Goal: Browse casually

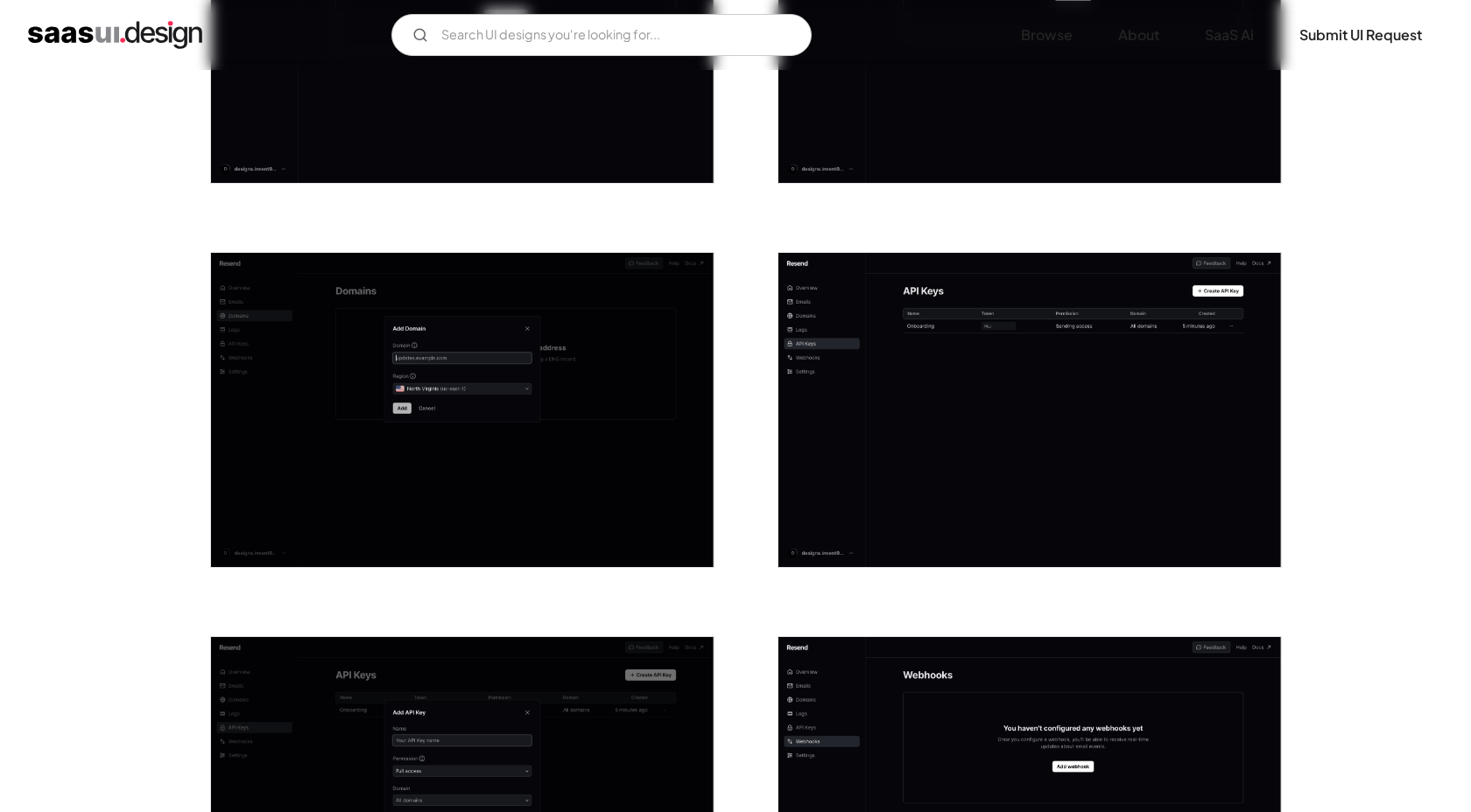
scroll to position [1314, 0]
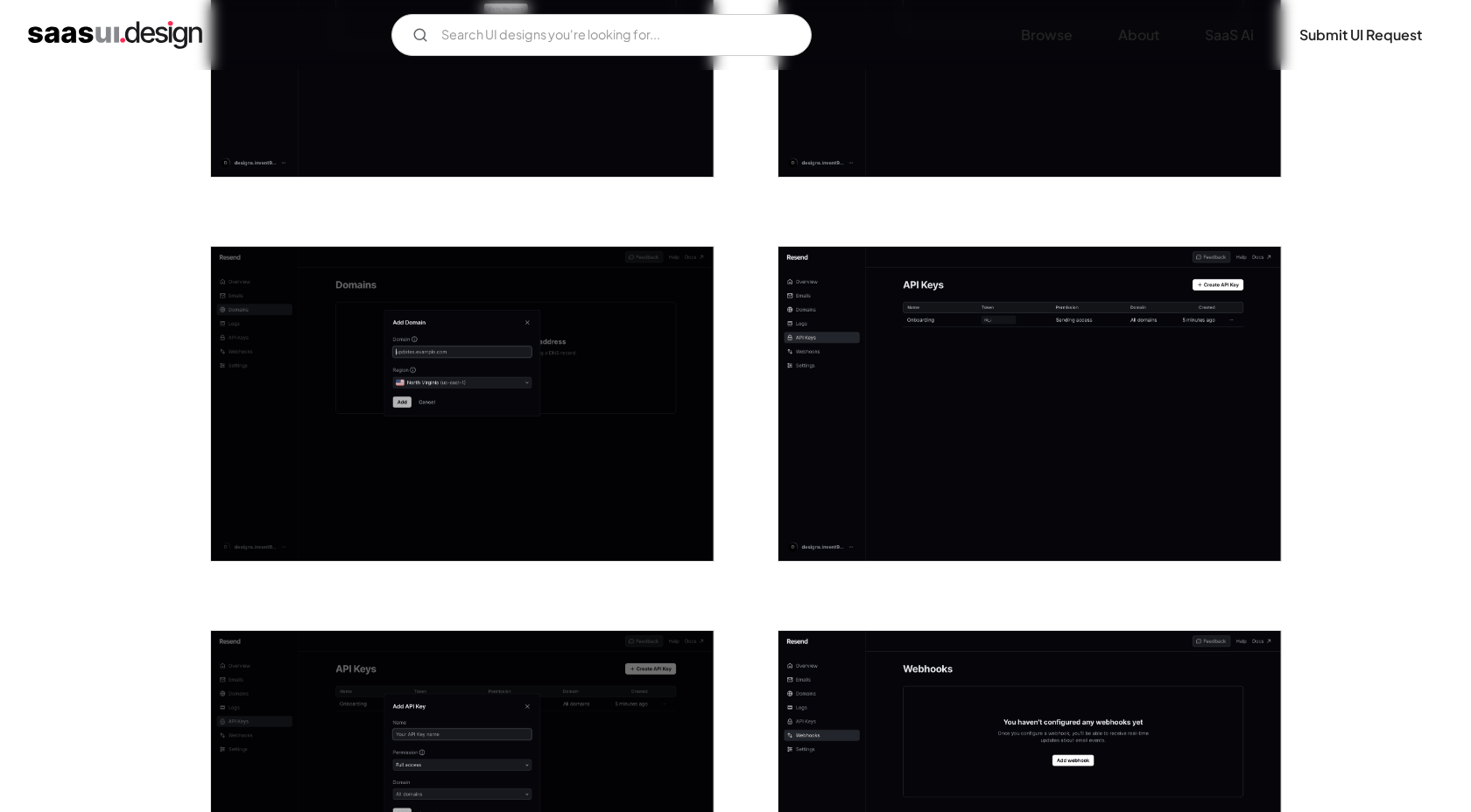
click at [932, 394] on img "open lightbox" at bounding box center [1029, 403] width 503 height 314
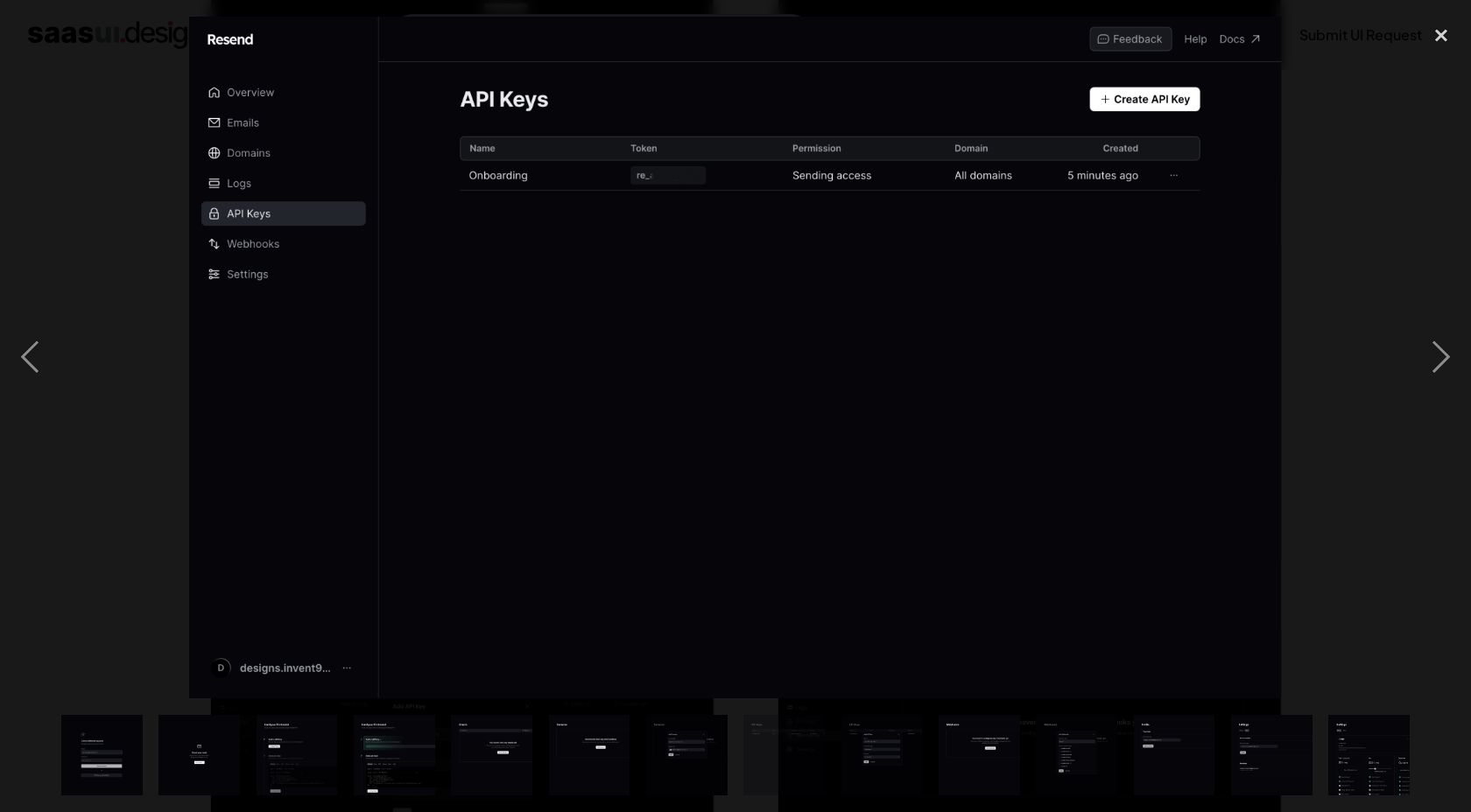
click at [1368, 255] on div at bounding box center [735, 358] width 1471 height 683
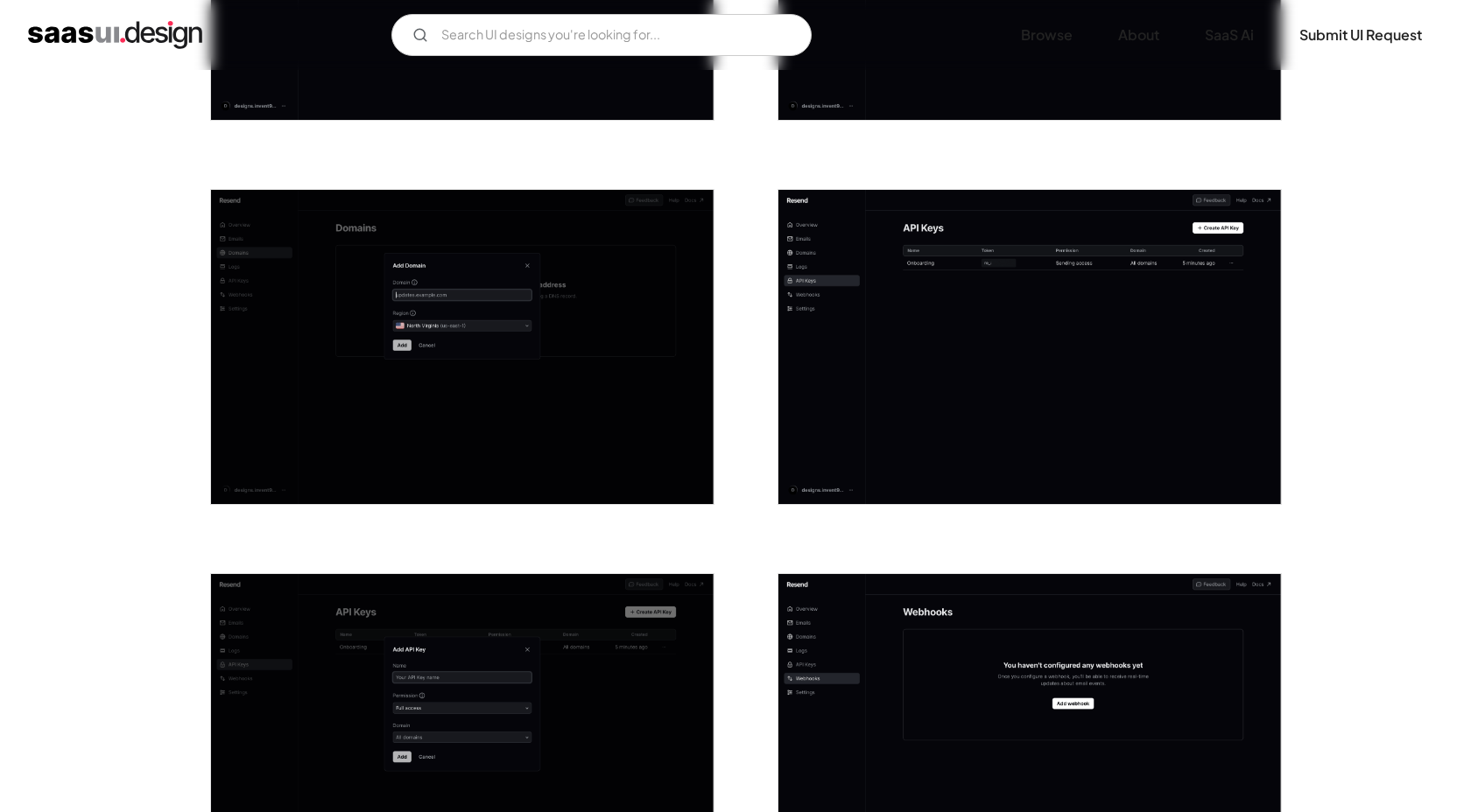
scroll to position [1368, 0]
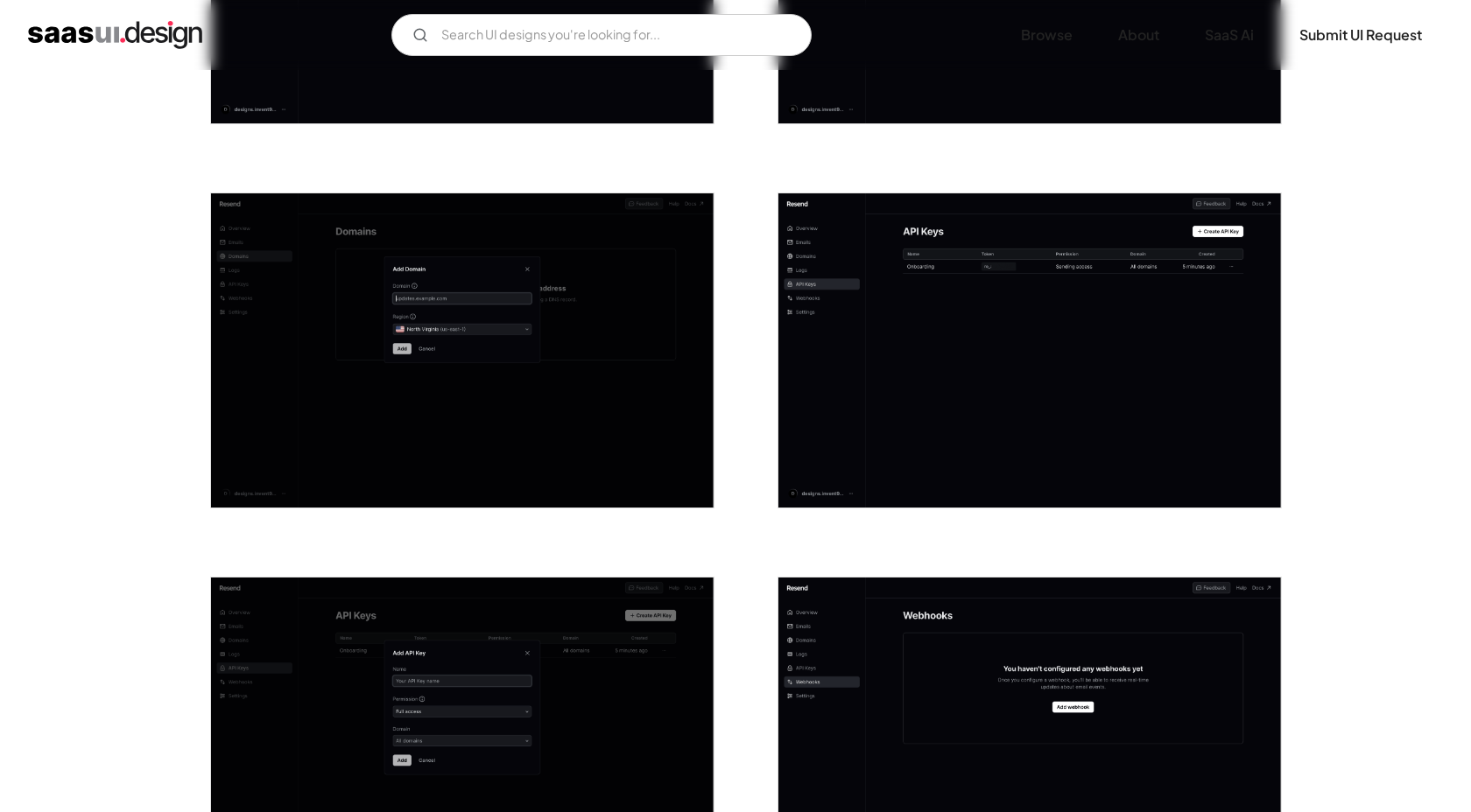
click at [955, 465] on img "open lightbox" at bounding box center [1029, 351] width 503 height 314
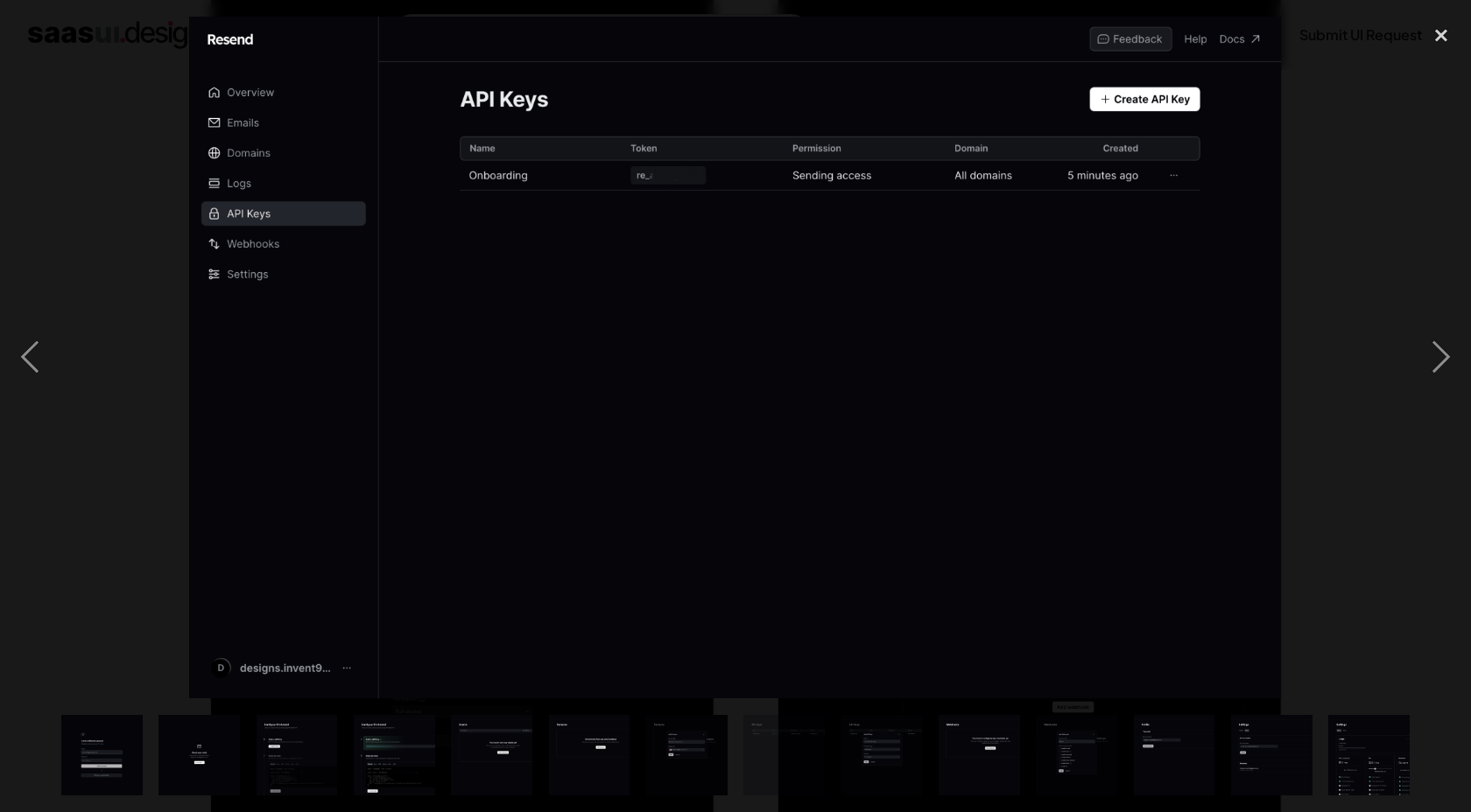
click at [1283, 190] on div at bounding box center [735, 358] width 1471 height 683
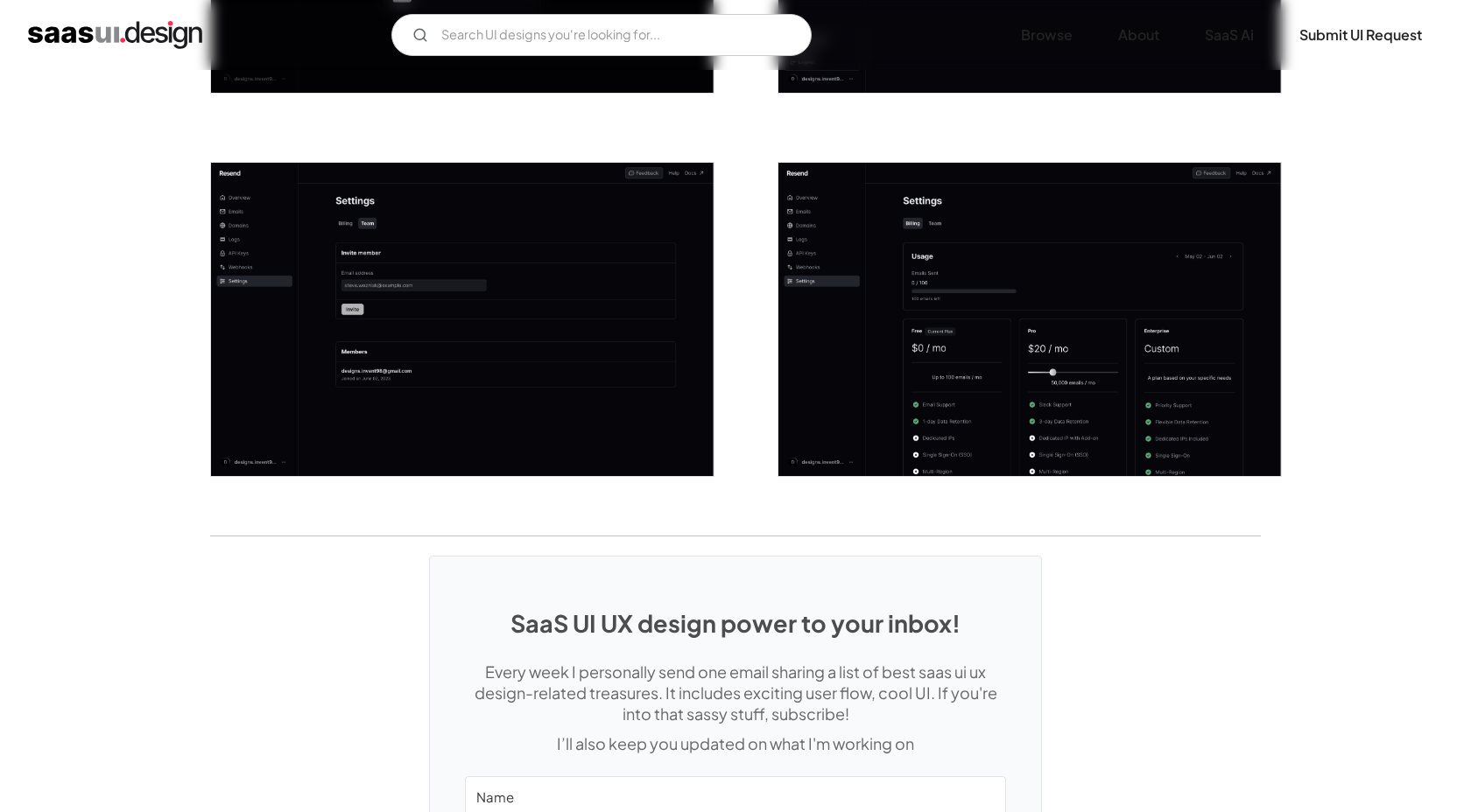
scroll to position [2517, 0]
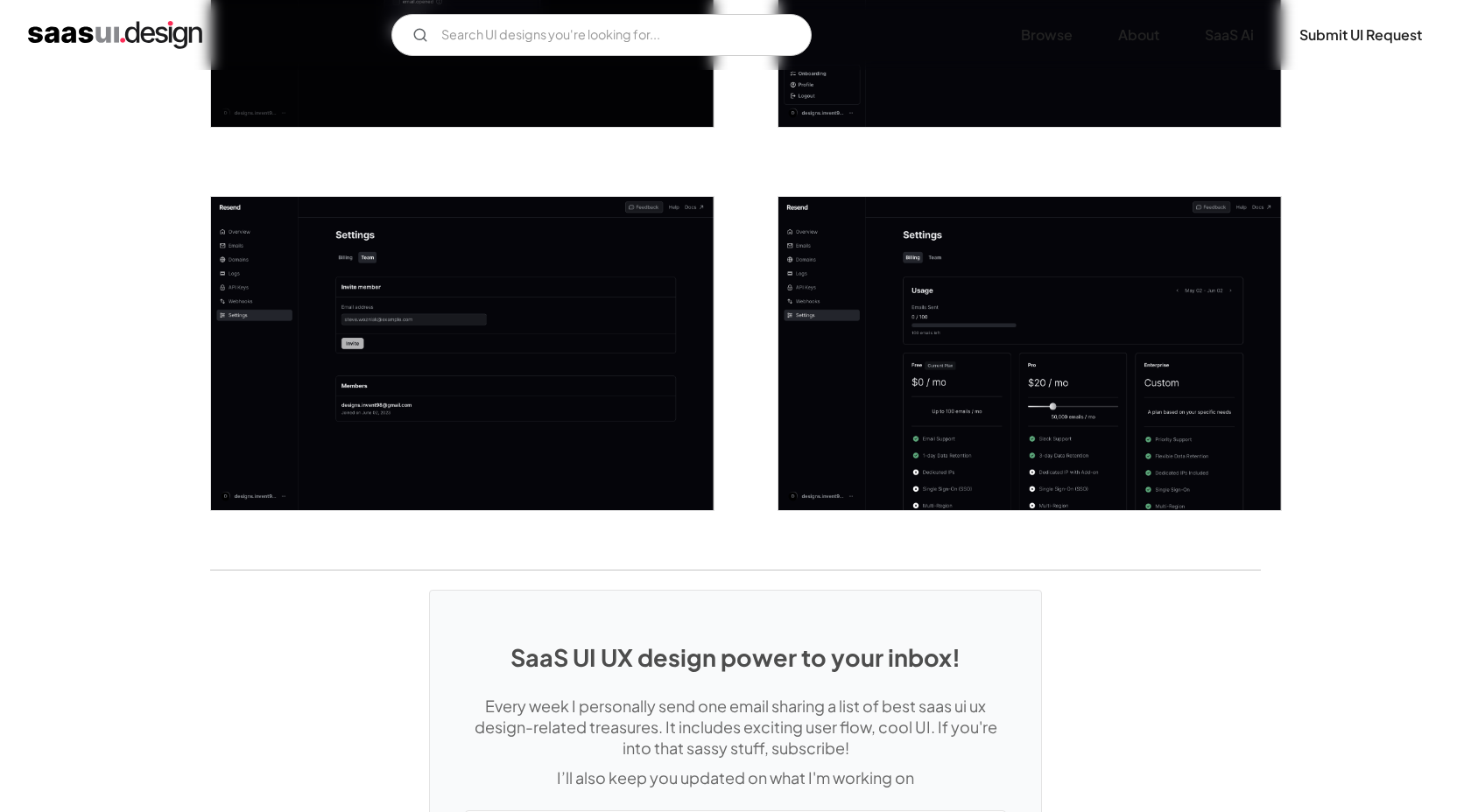
click at [1036, 406] on img "open lightbox" at bounding box center [1029, 354] width 503 height 314
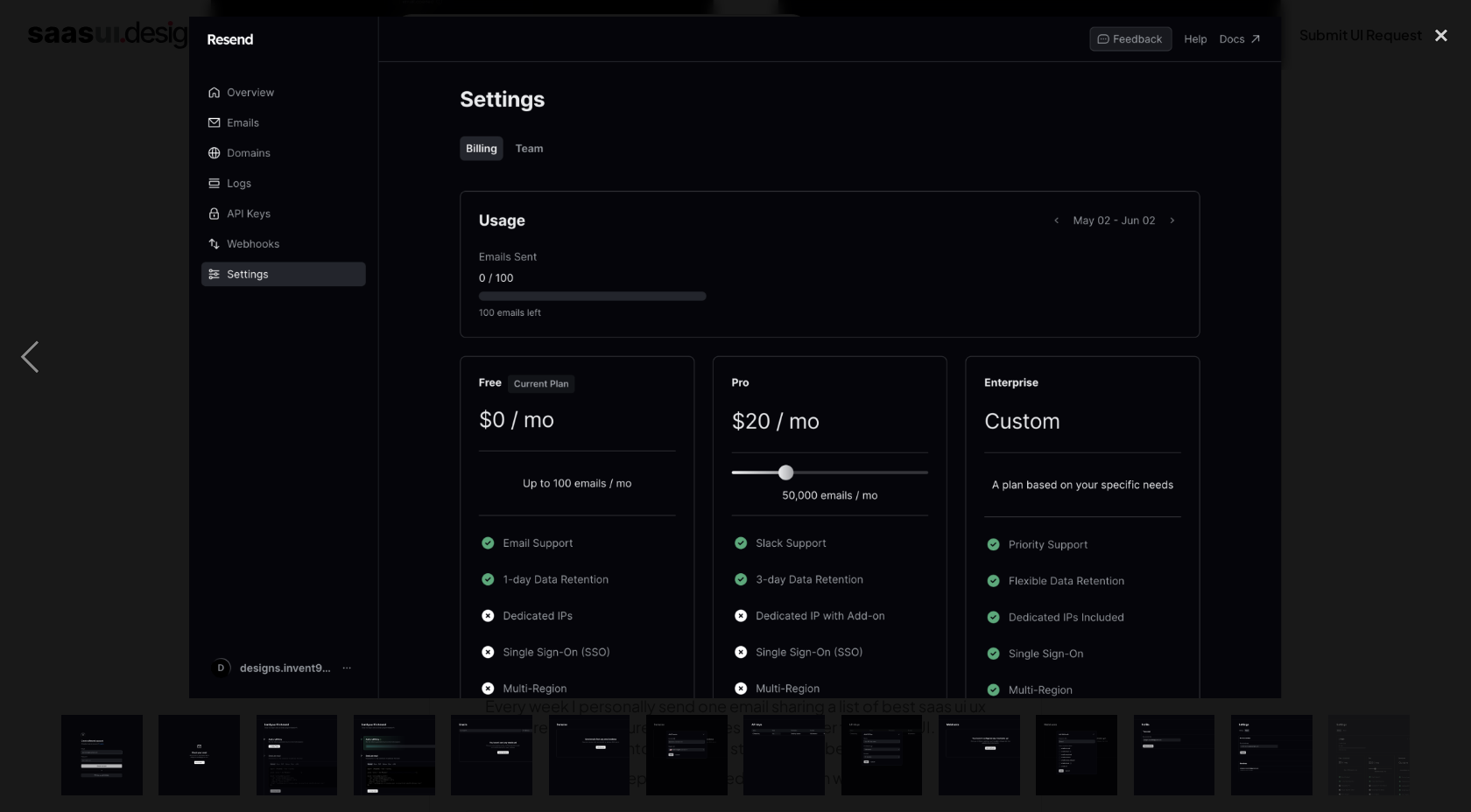
click at [1412, 338] on div "next image" at bounding box center [1441, 358] width 60 height 683
click at [1388, 464] on div at bounding box center [735, 358] width 1471 height 683
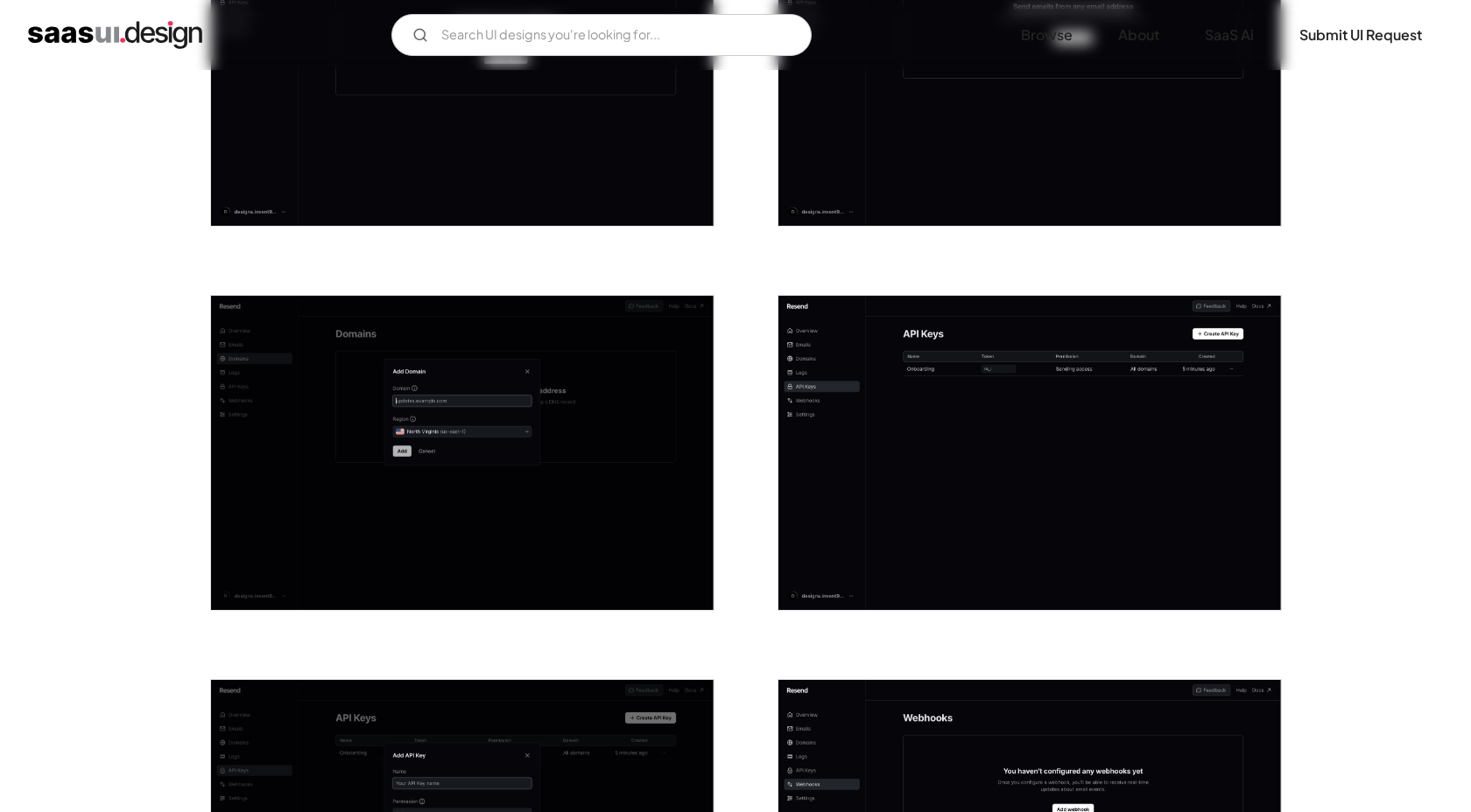
scroll to position [1258, 0]
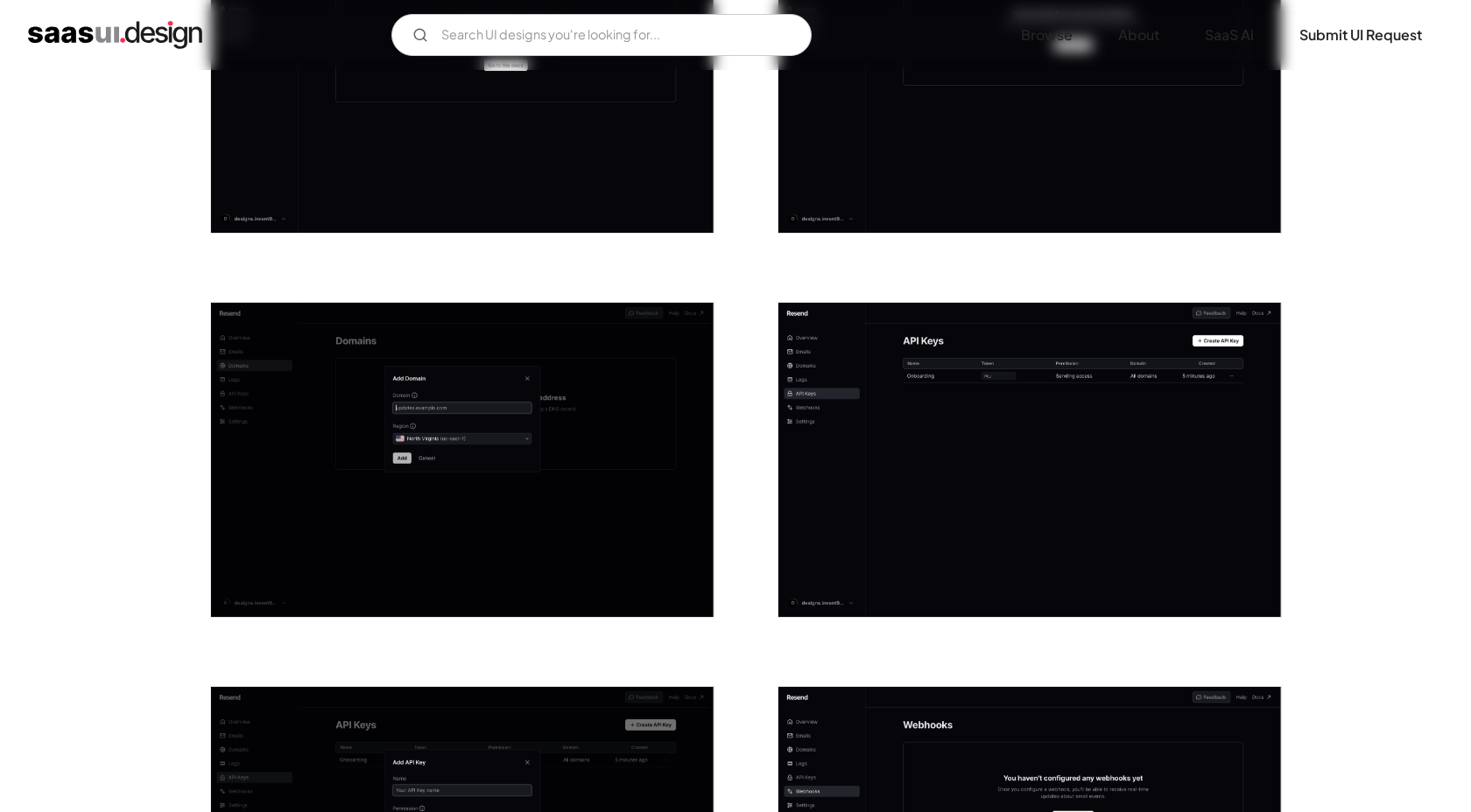
click at [1083, 442] on img "open lightbox" at bounding box center [1029, 459] width 503 height 314
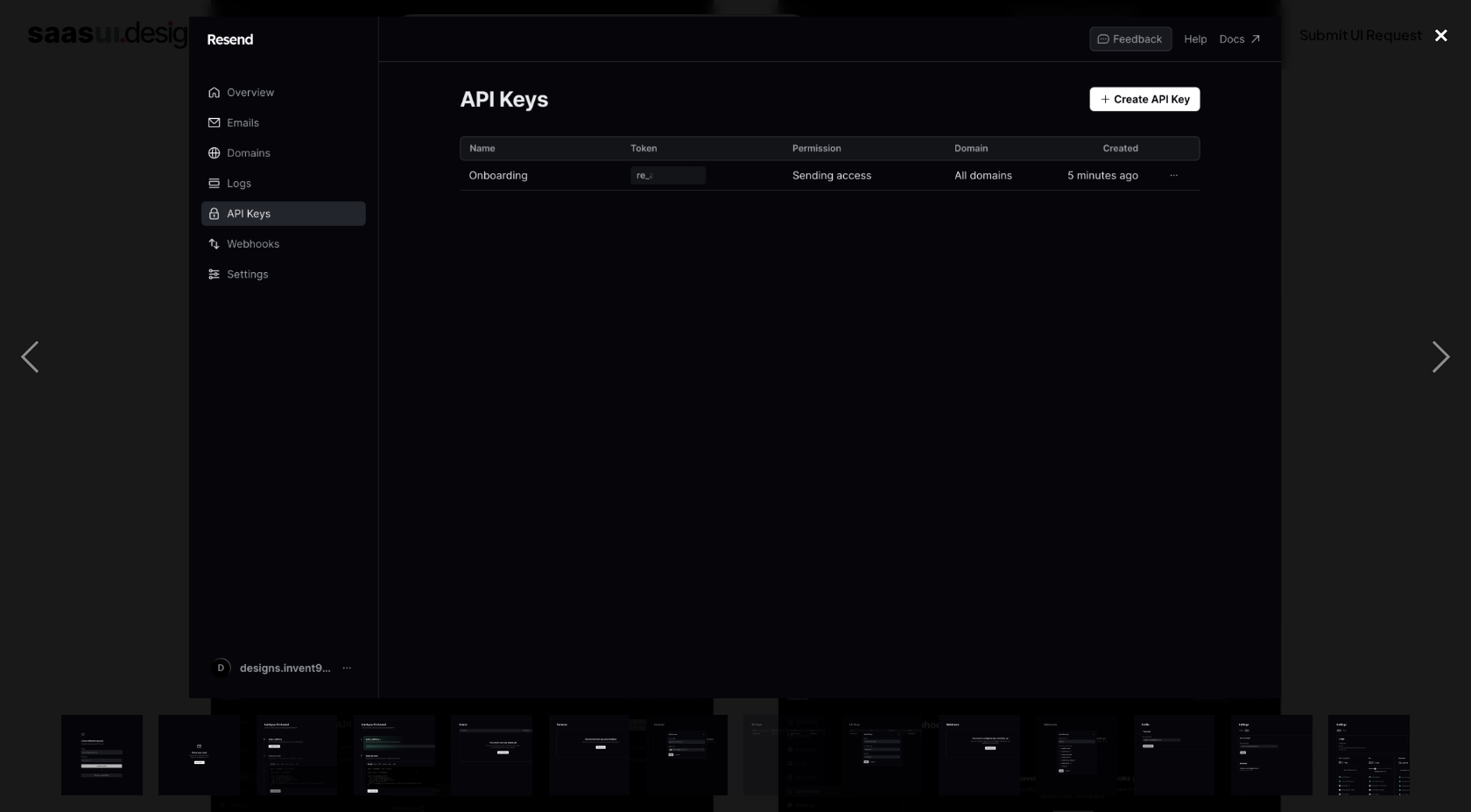
click at [1441, 39] on div "close lightbox" at bounding box center [1441, 36] width 60 height 39
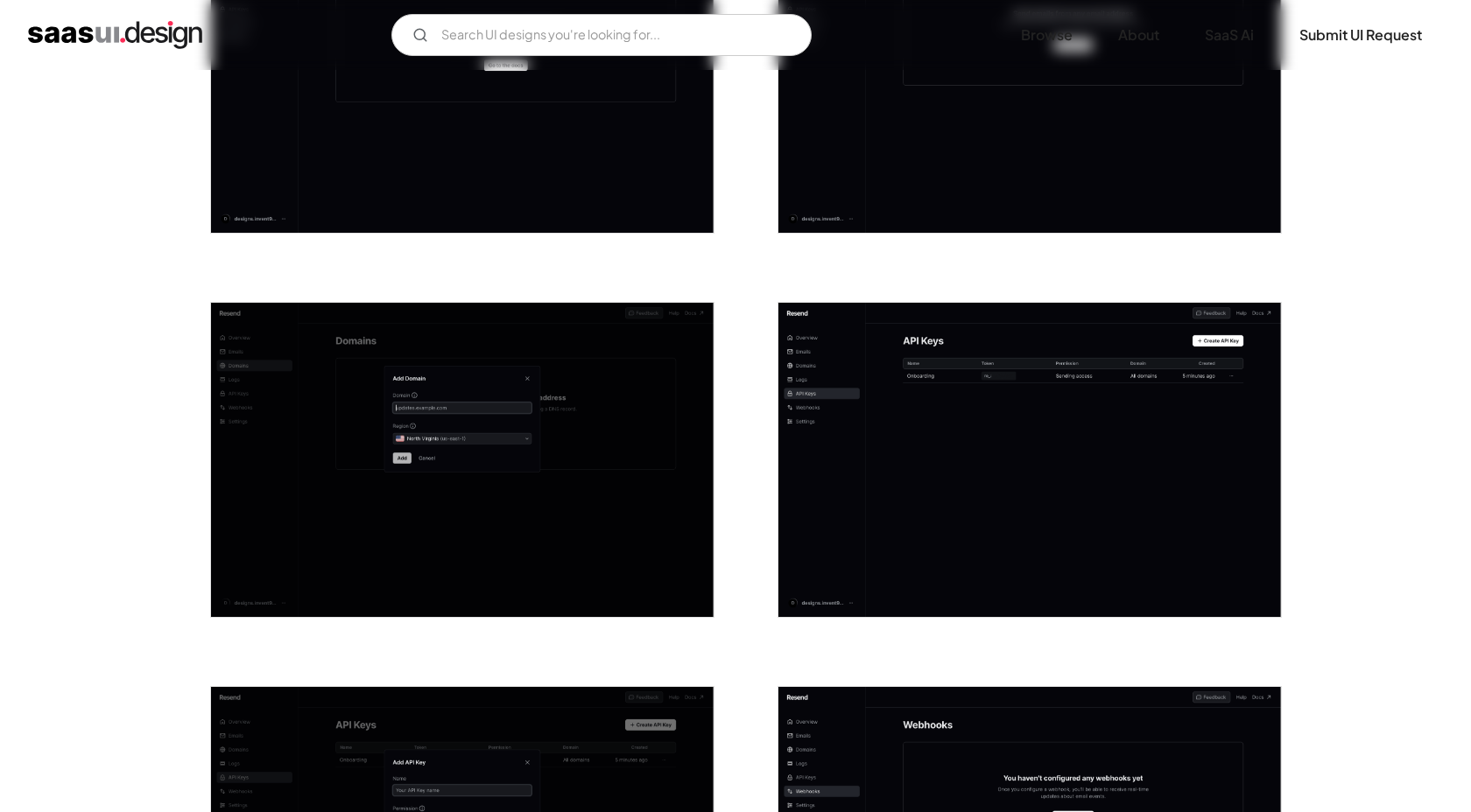
click at [1062, 436] on img "open lightbox" at bounding box center [1029, 459] width 503 height 314
